Goal: Information Seeking & Learning: Learn about a topic

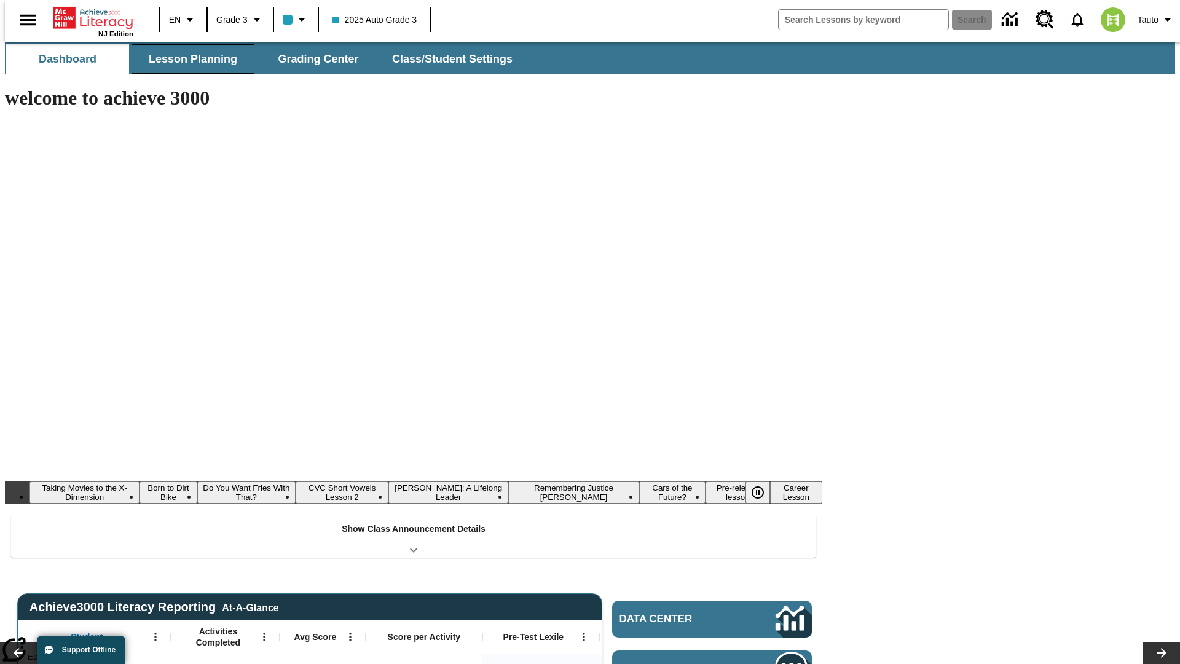
click at [188, 59] on button "Lesson Planning" at bounding box center [193, 58] width 123 height 29
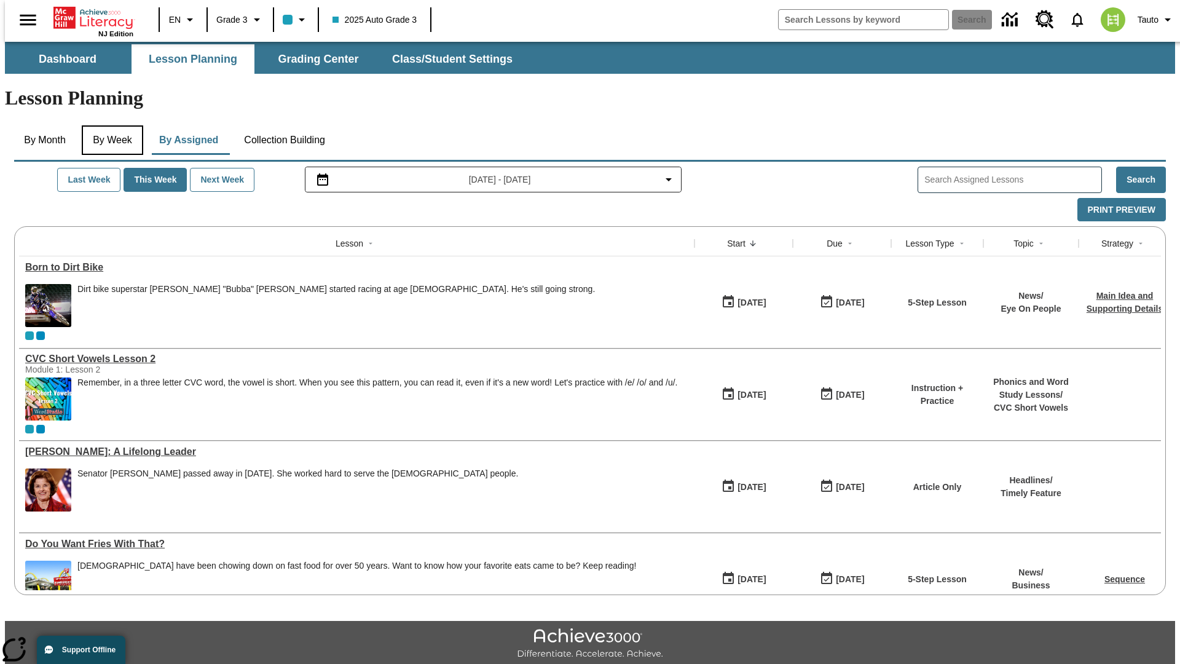
click at [110, 125] on button "By Week" at bounding box center [112, 139] width 61 height 29
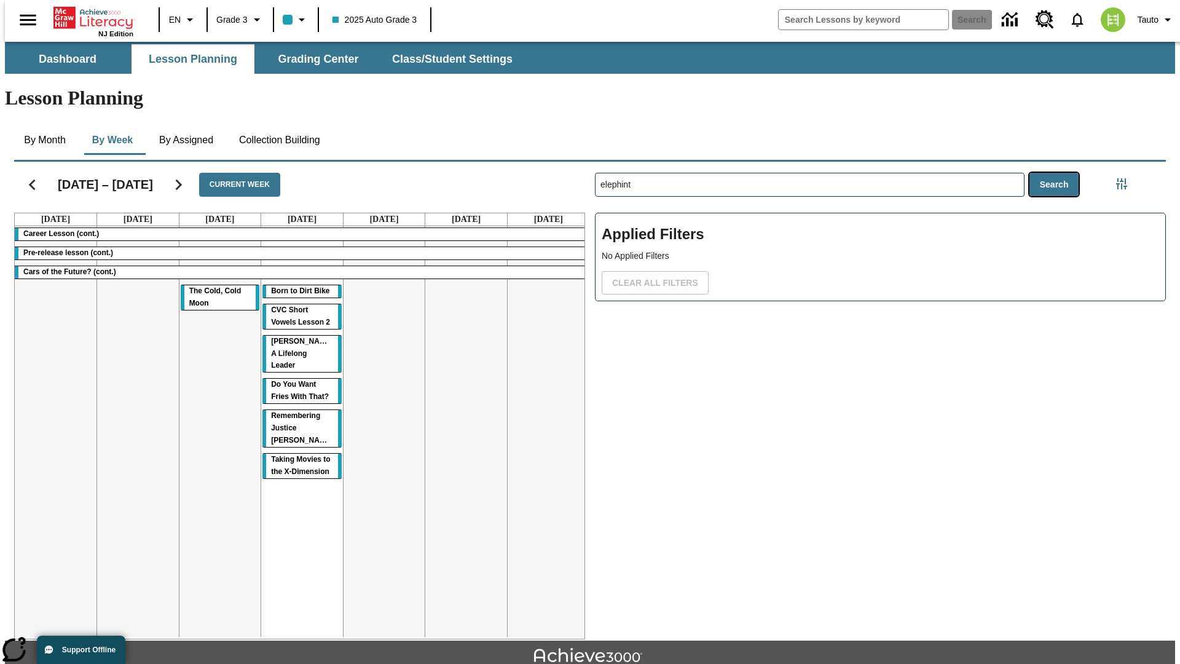
click at [1057, 173] on button "Search" at bounding box center [1054, 185] width 50 height 24
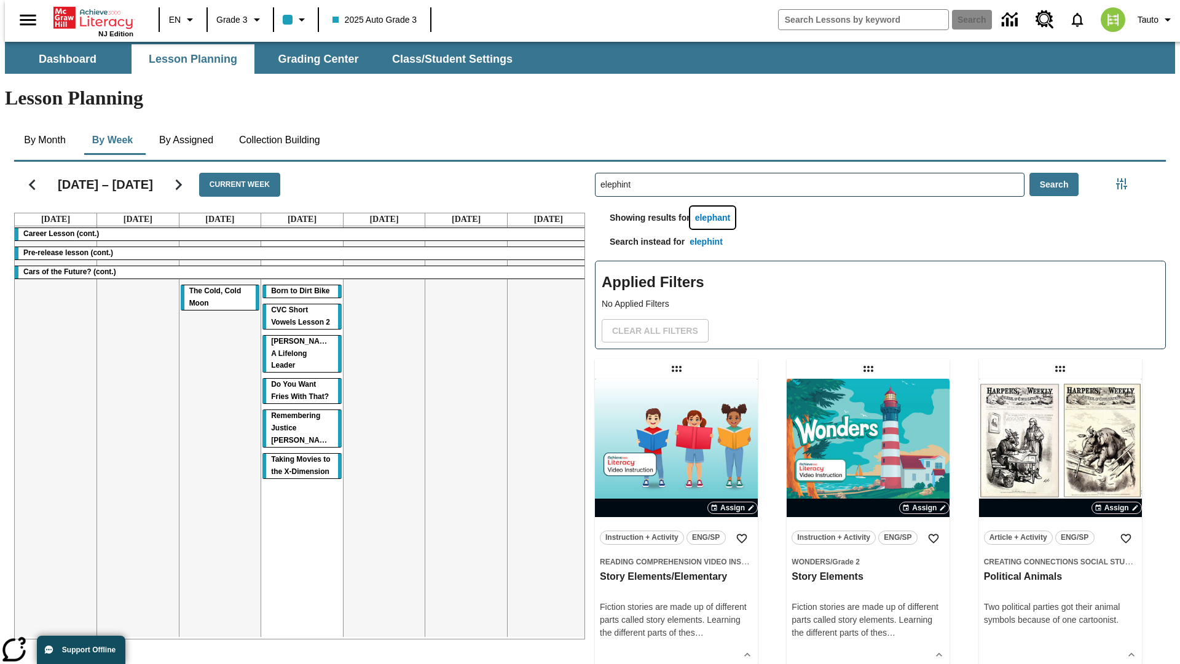
click at [715, 206] on button "elephant" at bounding box center [712, 217] width 45 height 23
type input "elephant"
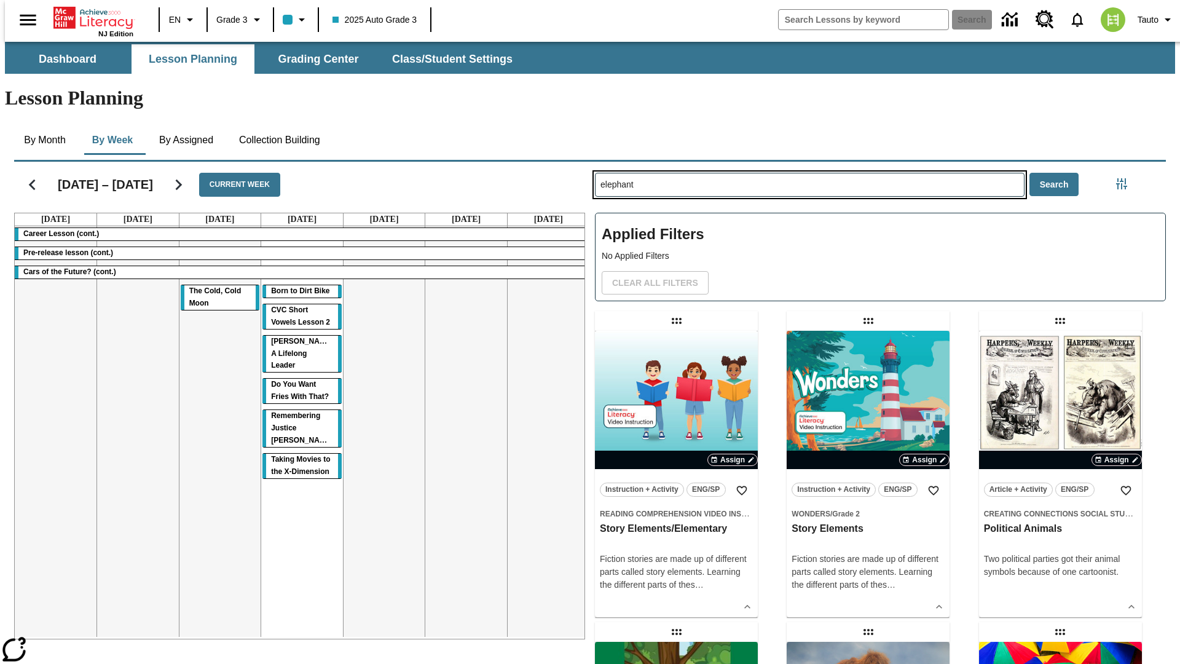
type input "elephint"
